Goal: Information Seeking & Learning: Compare options

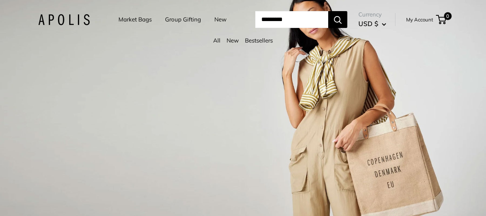
click at [124, 19] on link "Market Bags" at bounding box center [134, 19] width 33 height 11
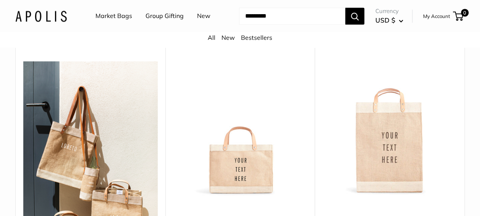
scroll to position [407, 0]
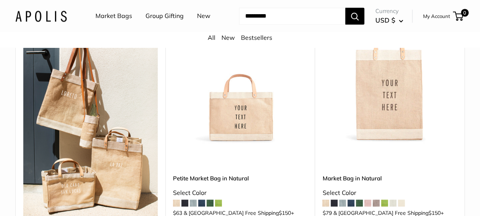
click at [218, 199] on span at bounding box center [218, 202] width 7 height 7
click at [0, 0] on img at bounding box center [0, 0] width 0 height 0
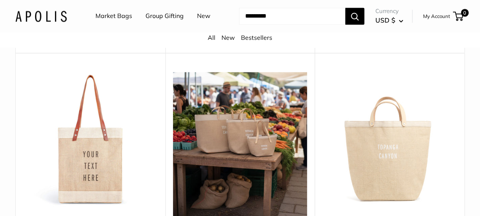
scroll to position [641, 0]
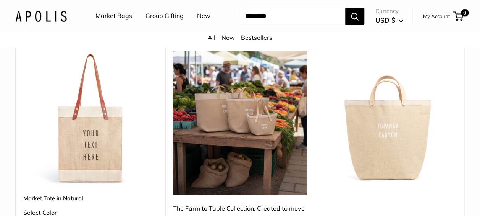
click at [0, 0] on img at bounding box center [0, 0] width 0 height 0
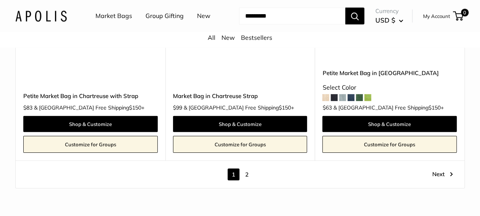
scroll to position [4002, 0]
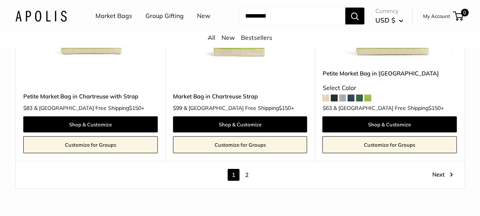
click at [246, 169] on link "2" at bounding box center [247, 175] width 12 height 12
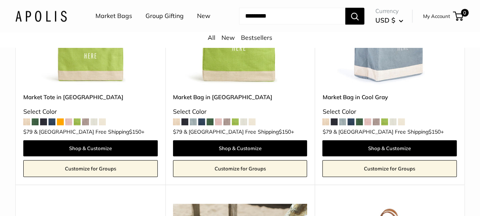
scroll to position [142, 0]
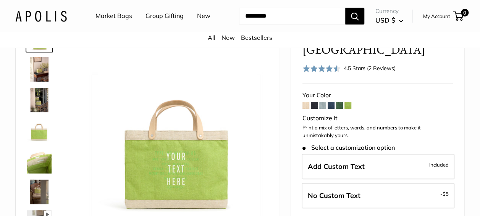
scroll to position [62, 0]
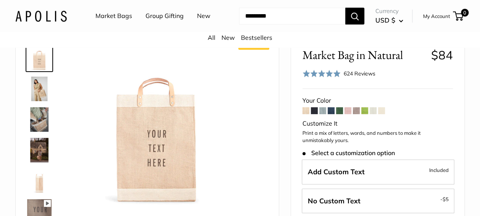
scroll to position [45, 0]
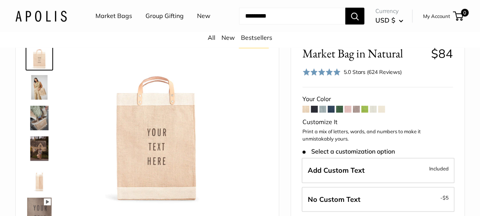
click at [349, 110] on span at bounding box center [348, 108] width 7 height 7
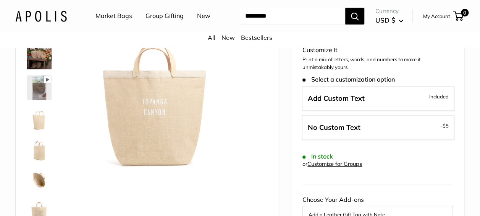
scroll to position [77, 0]
click at [46, 118] on img at bounding box center [39, 117] width 24 height 24
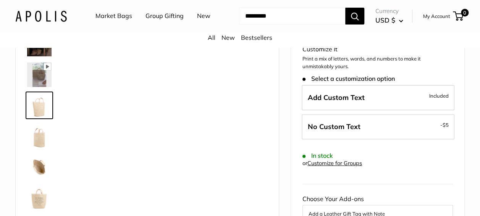
scroll to position [18, 0]
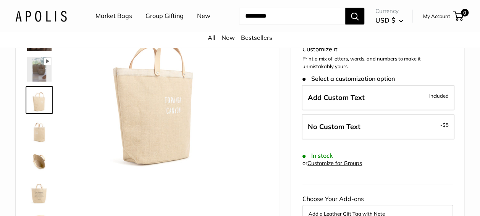
click at [45, 137] on img at bounding box center [39, 130] width 24 height 24
